Goal: Navigation & Orientation: Find specific page/section

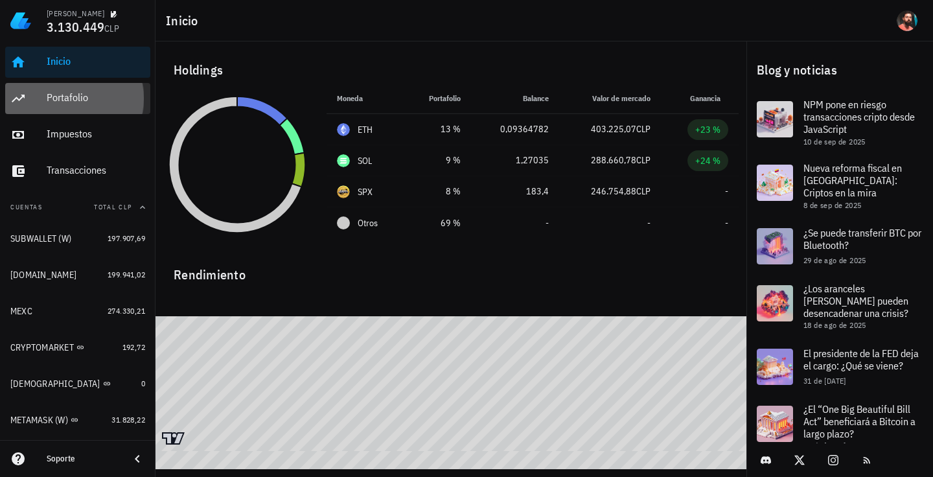
click at [85, 109] on div "Portafolio" at bounding box center [96, 98] width 98 height 29
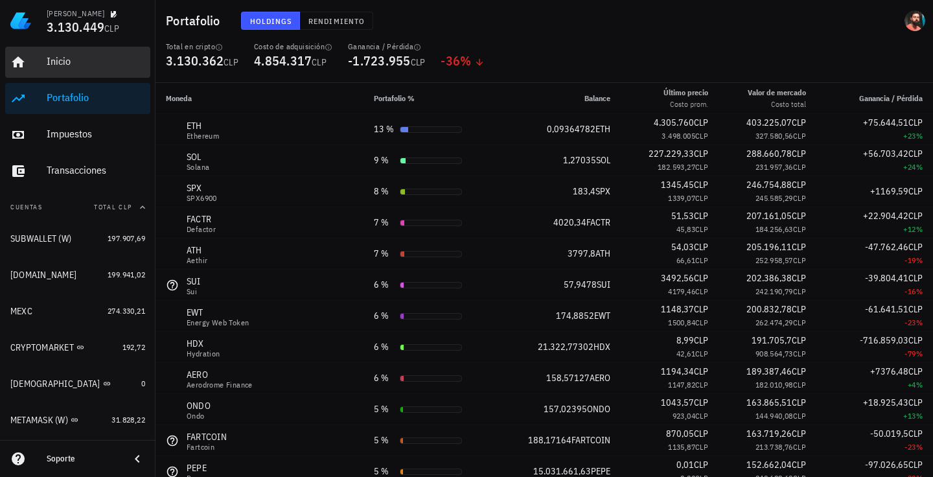
click at [83, 61] on div "Inicio" at bounding box center [96, 61] width 98 height 12
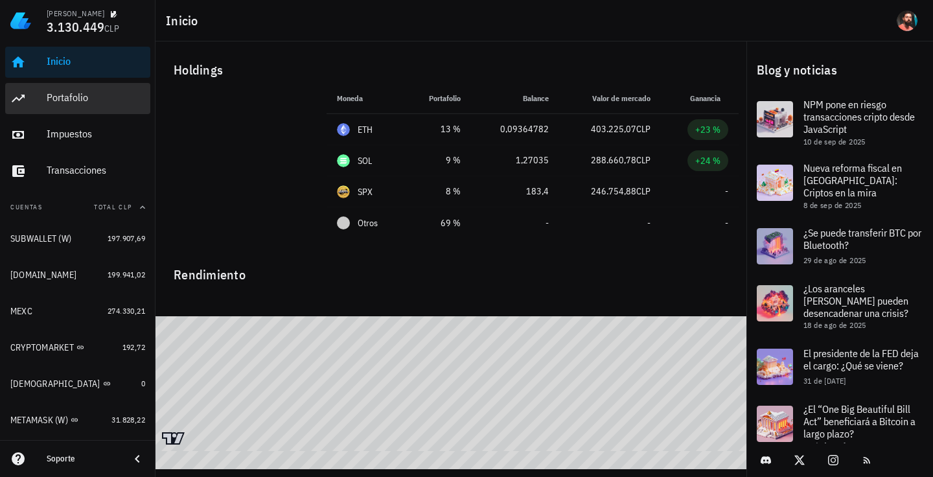
click at [63, 104] on div "Portafolio" at bounding box center [96, 97] width 98 height 12
